Goal: Transaction & Acquisition: Register for event/course

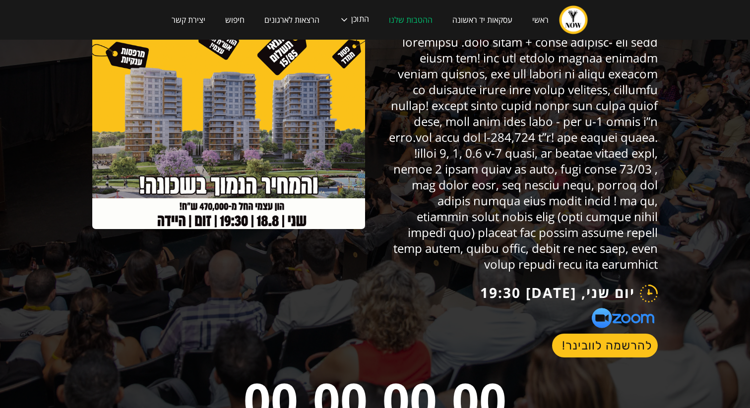
scroll to position [115, 0]
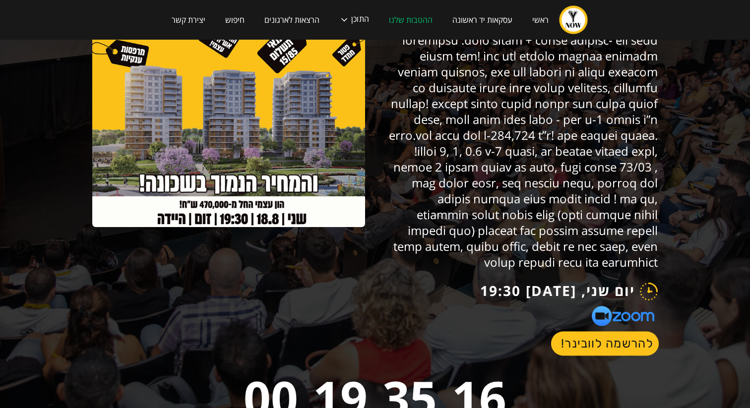
click at [571, 332] on link "להרשמה לוובינר!" at bounding box center [605, 344] width 108 height 24
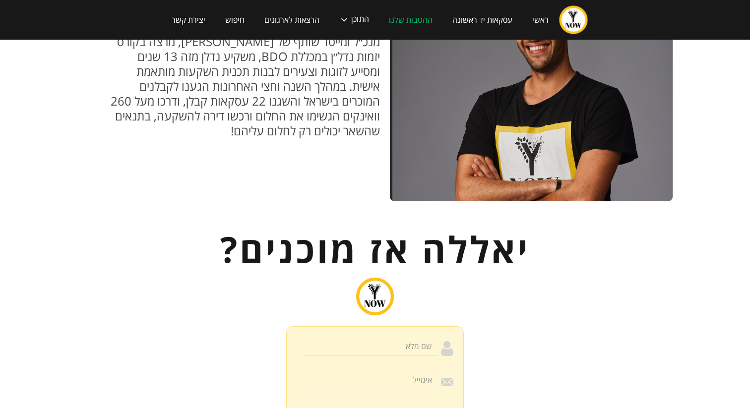
scroll to position [1071, 0]
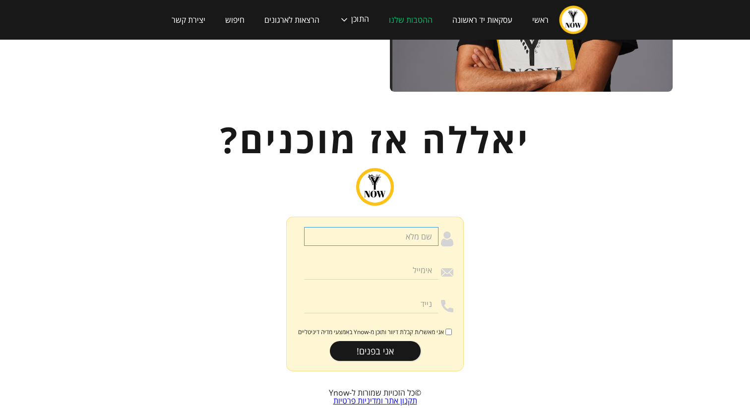
click at [401, 227] on input "הרשמה לוובינר" at bounding box center [371, 236] width 134 height 19
type input "Elad Tal"
type input "0504423160"
click at [392, 263] on input "הרשמה לוובינר" at bounding box center [371, 270] width 134 height 19
type input "eladtal14@gmail.com"
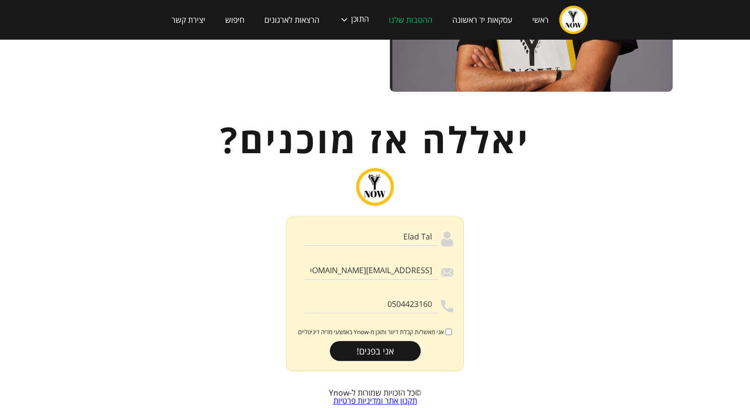
click at [442, 328] on span "אני מאשר/ת קבלת דיוור ותוכן מ-Ynow באמצעי מדיה דיגיטליים" at bounding box center [371, 332] width 146 height 8
click at [445, 329] on input "אני מאשר/ת קבלת דיוור ותוכן מ-Ynow באמצעי מדיה דיגיטליים" at bounding box center [448, 332] width 6 height 6
click at [434, 328] on span "אני מאשר/ת קבלת דיוור ותוכן מ-Ynow באמצעי מדיה דיגיטליים" at bounding box center [371, 332] width 146 height 8
click at [445, 329] on input "אני מאשר/ת קבלת דיוור ותוכן מ-Ynow באמצעי מדיה דיגיטליים" at bounding box center [448, 332] width 6 height 6
click at [394, 344] on input "אני בפנים!" at bounding box center [375, 351] width 91 height 20
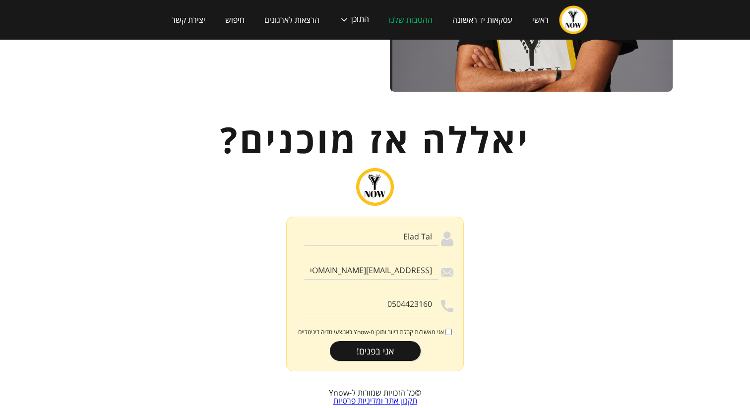
click at [443, 307] on div "Elad Tal eladtal14@gmail.com 0504423160 אני מאשר/ת קבלת דיוור ותוכן מ-Ynow באמצ…" at bounding box center [375, 284] width 157 height 114
click at [444, 310] on div "Elad Tal eladtal14@gmail.com 0504423160 אני מאשר/ת קבלת דיוור ותוכן מ-Ynow באמצ…" at bounding box center [375, 284] width 157 height 114
click at [446, 329] on input "אני מאשר/ת קבלת דיוור ותוכן מ-Ynow באמצעי מדיה דיגיטליים" at bounding box center [448, 332] width 6 height 6
checkbox input "true"
click at [360, 354] on form "Elad Tal eladtal14@gmail.com 0504423160 אני מאשר/ת קבלת דיוור ותוכן מ-Ynow באמצ…" at bounding box center [375, 294] width 178 height 155
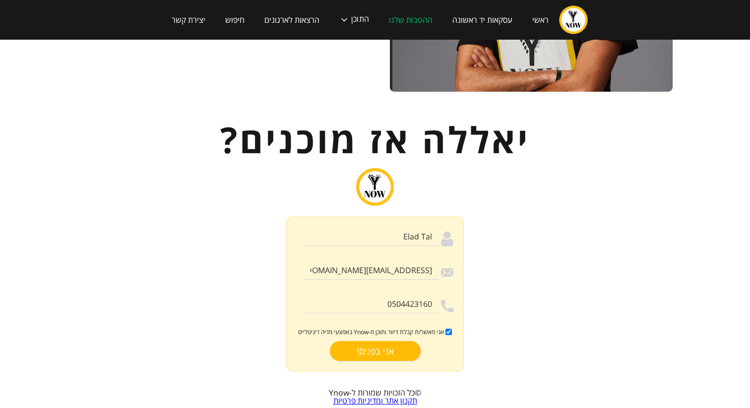
click at [366, 341] on input "אני בפנים!" at bounding box center [375, 351] width 91 height 20
type input "רק שניה.."
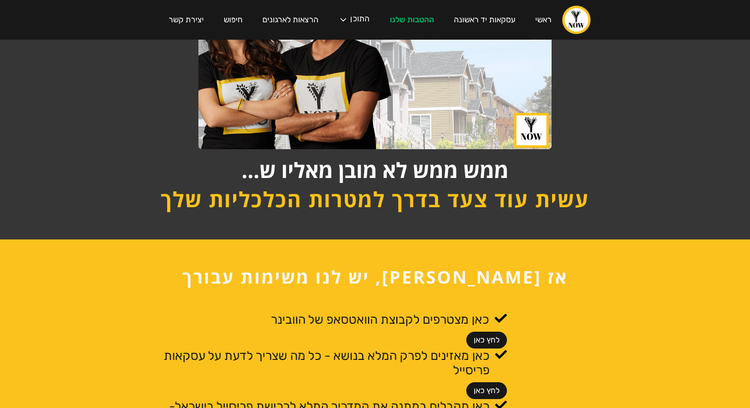
scroll to position [211, 0]
